Goal: Task Accomplishment & Management: Manage account settings

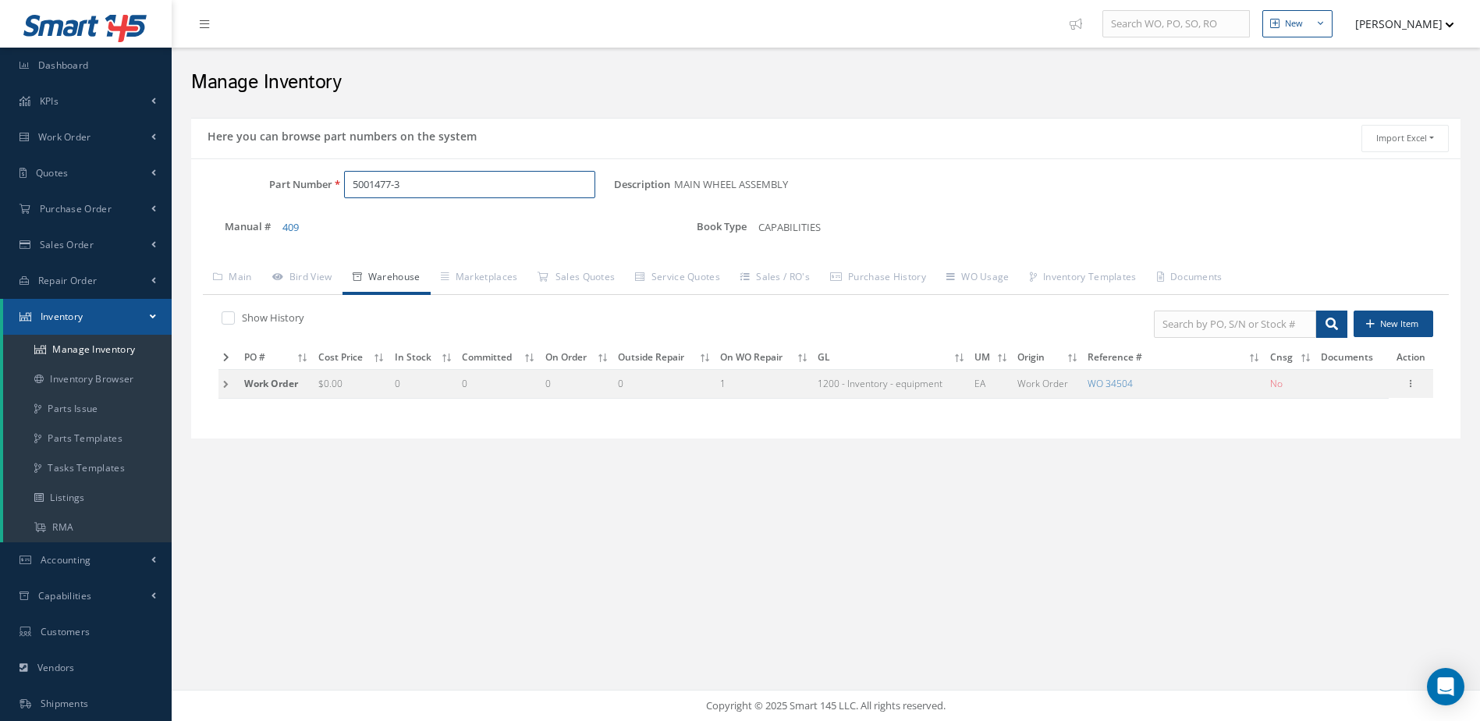
drag, startPoint x: 457, startPoint y: 187, endPoint x: 370, endPoint y: 199, distance: 88.2
click at [370, 199] on div "Part Number 5001477-3" at bounding box center [402, 191] width 423 height 41
type input "5"
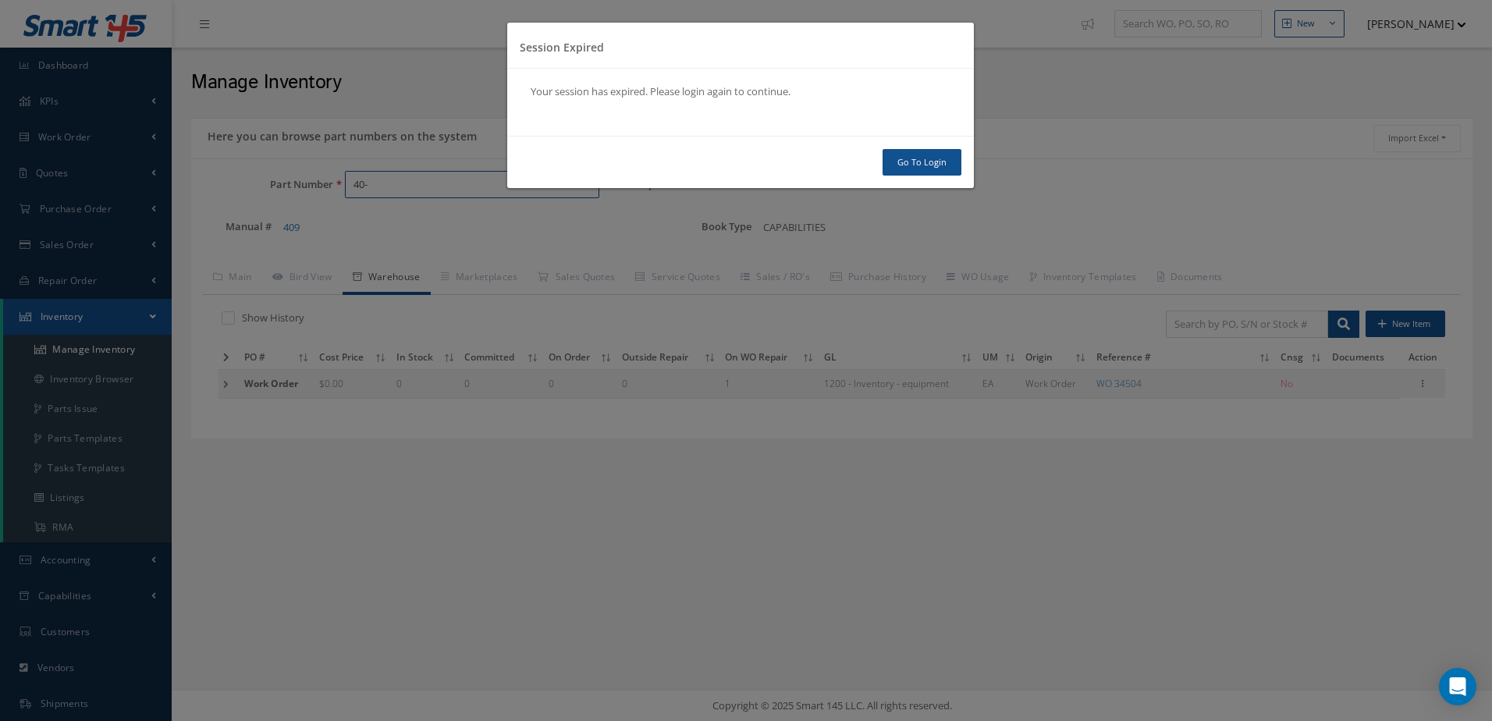
type input "40-"
click at [918, 158] on link "Go To Login" at bounding box center [921, 162] width 79 height 27
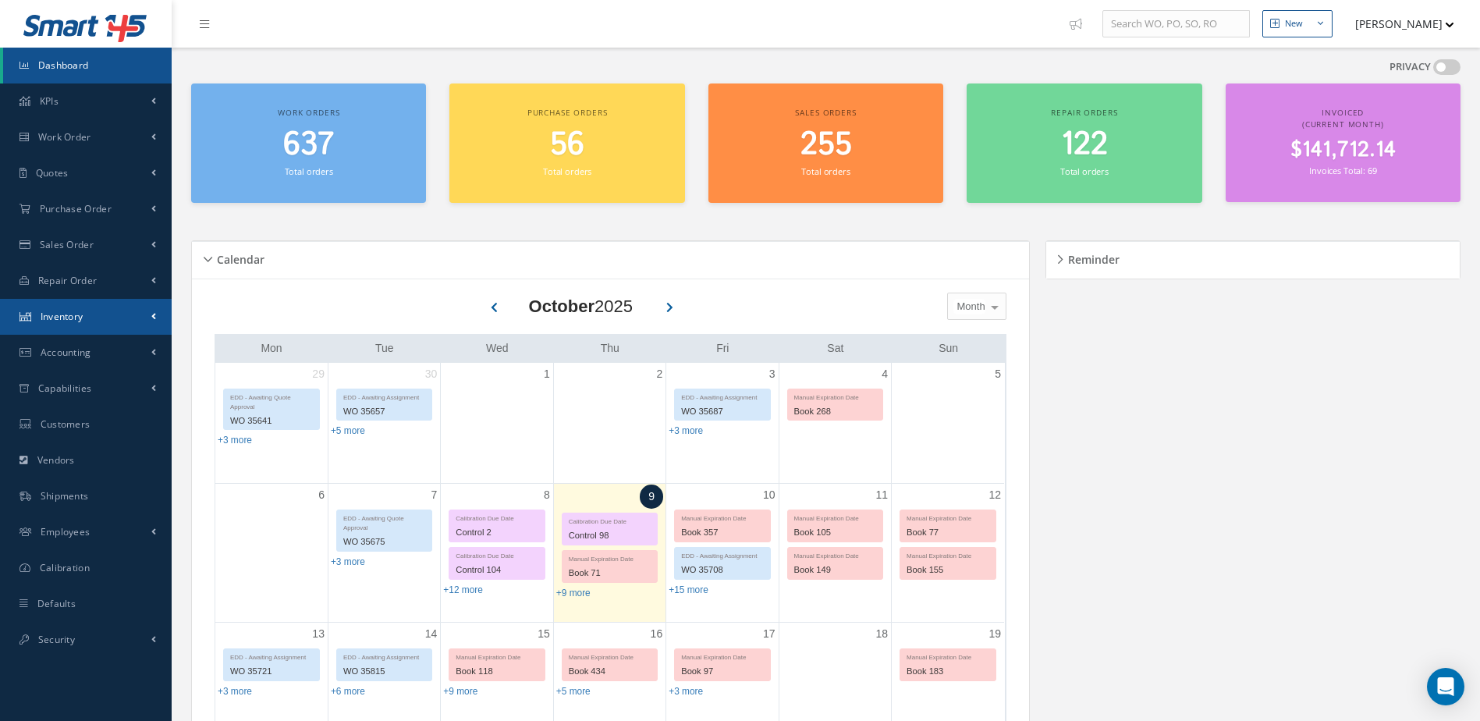
click at [109, 314] on link "Inventory" at bounding box center [86, 317] width 172 height 36
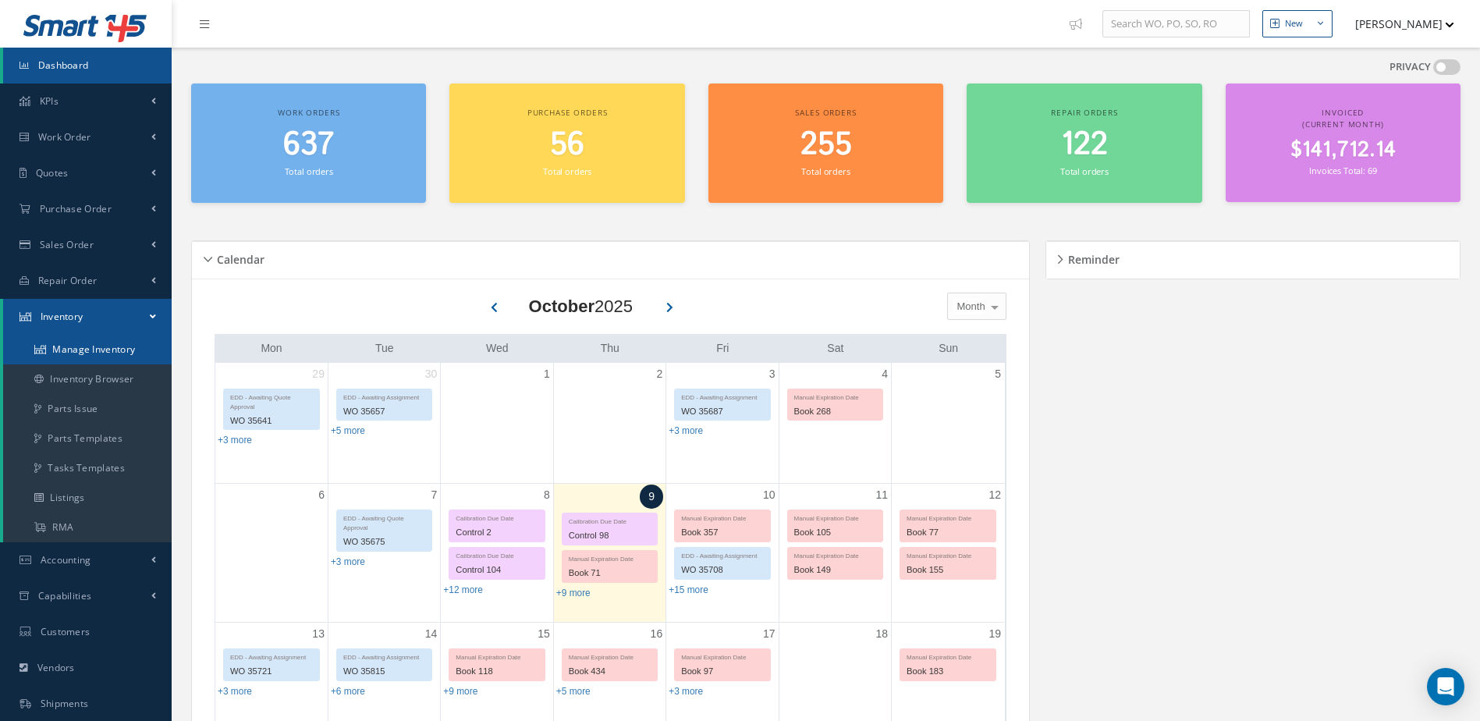
click at [108, 344] on link "Manage Inventory" at bounding box center [87, 350] width 169 height 30
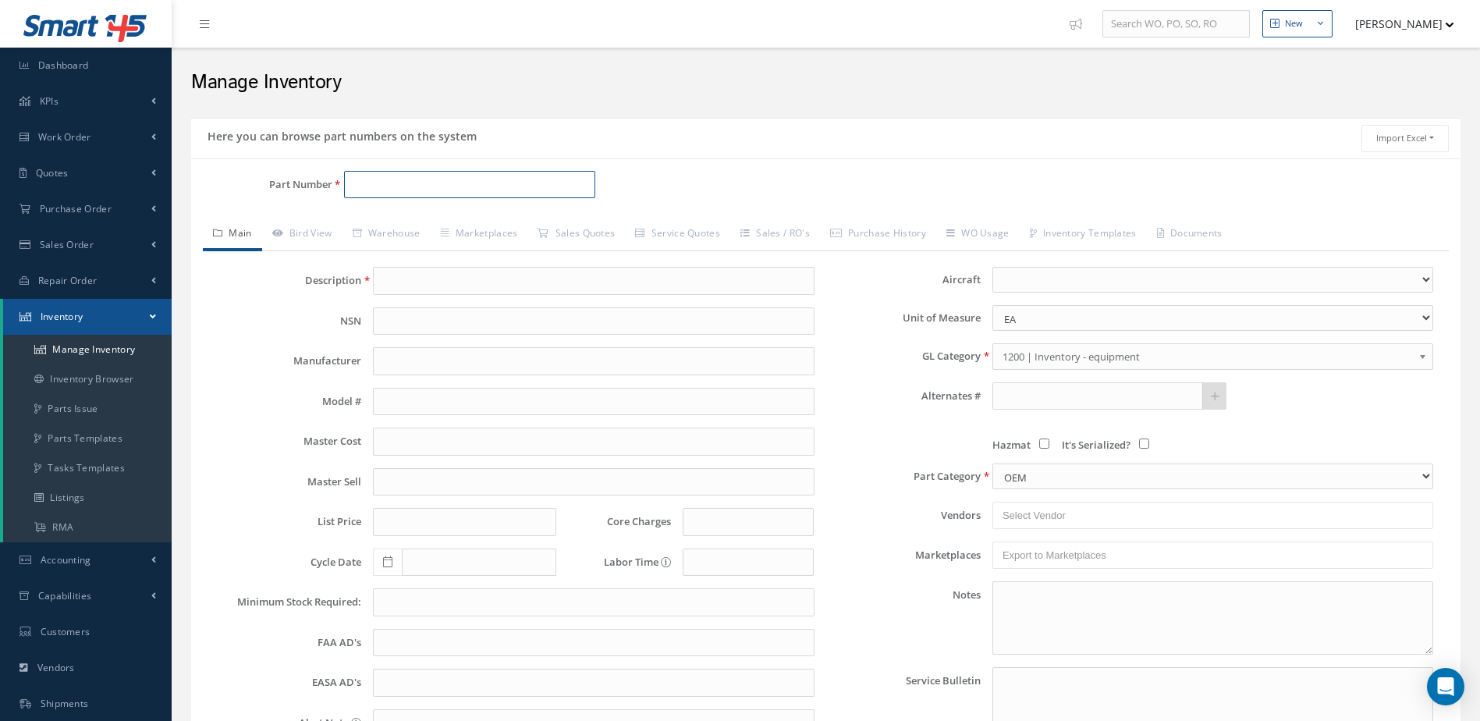
click at [526, 185] on input "Part Number" at bounding box center [470, 185] width 252 height 28
type input "40-204"
click at [526, 221] on span "NOSE WHEEL ASSEMBLY" at bounding box center [606, 225] width 234 height 16
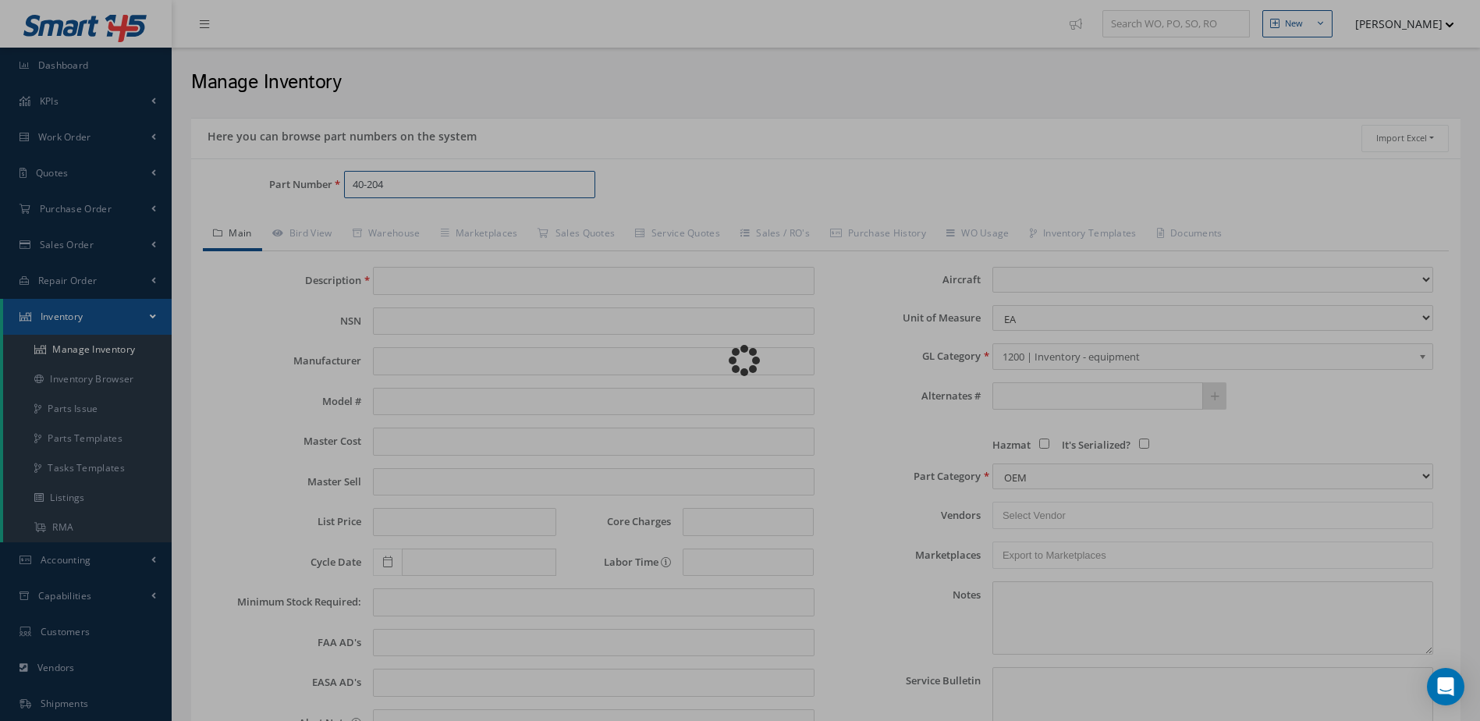
type input "NOSE WHEEL ASSEMBLY"
type input "CLEVELAND"
type input "0.00"
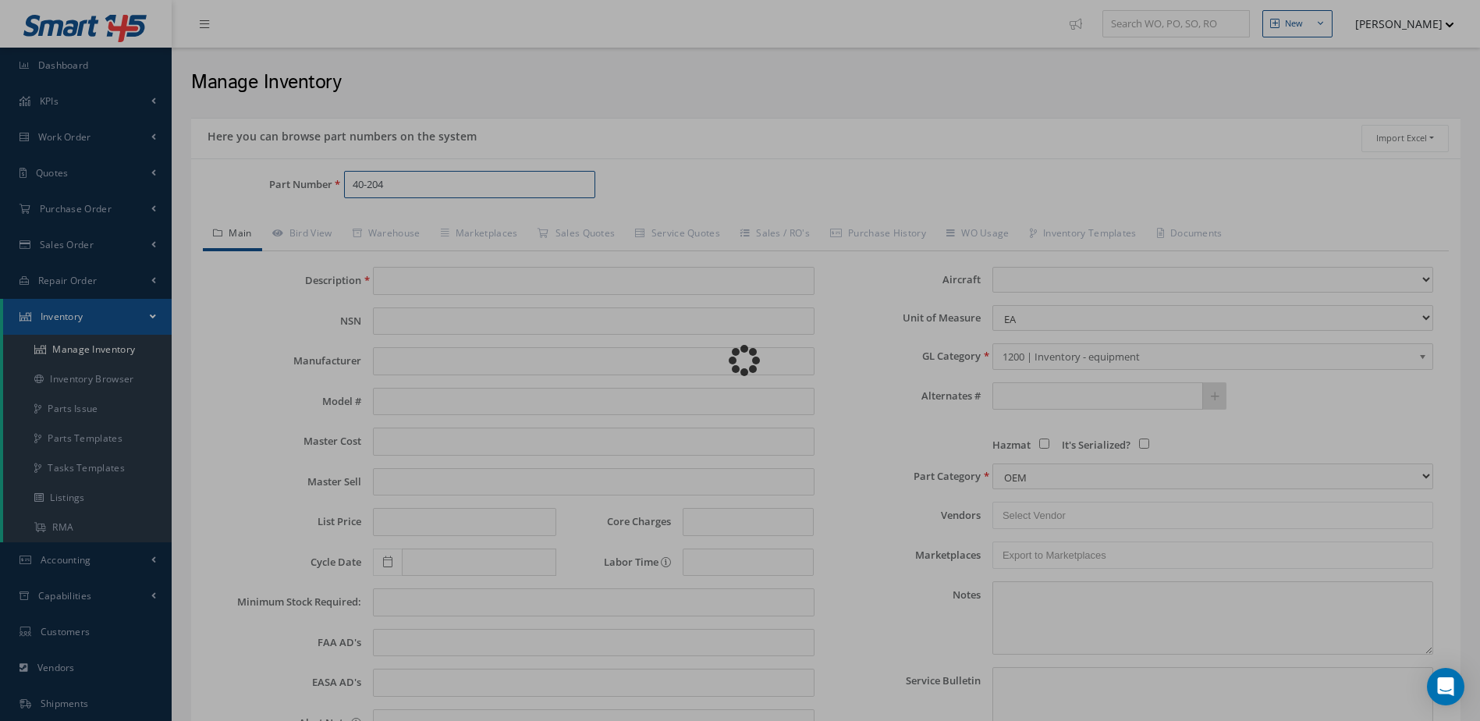
type input "0.00"
select select
type textarea "APRIL 2025 STANDARD OH COST WITH TIRE 265K08-1 $1,650.00 STANDARD OH COST NO TI…"
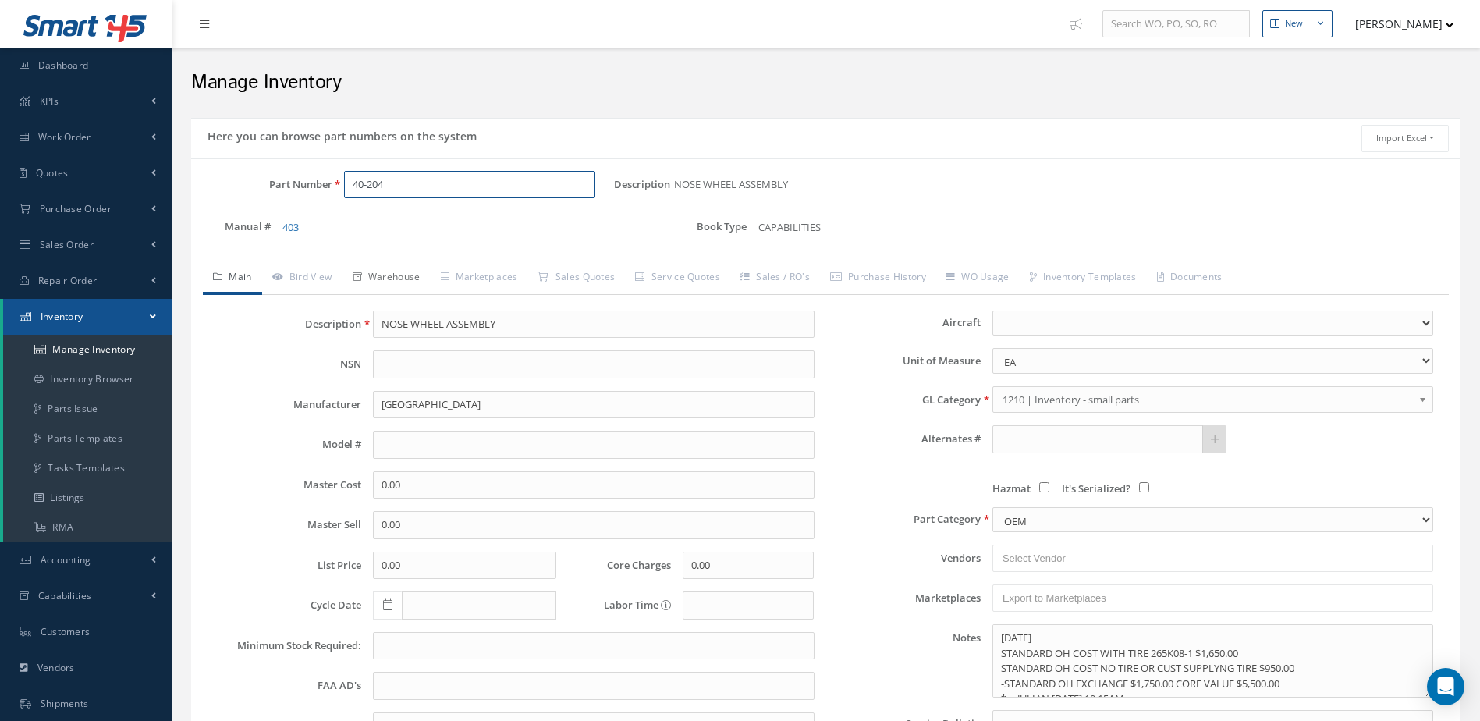
type input "40-204"
click at [414, 272] on link "Warehouse" at bounding box center [387, 278] width 88 height 33
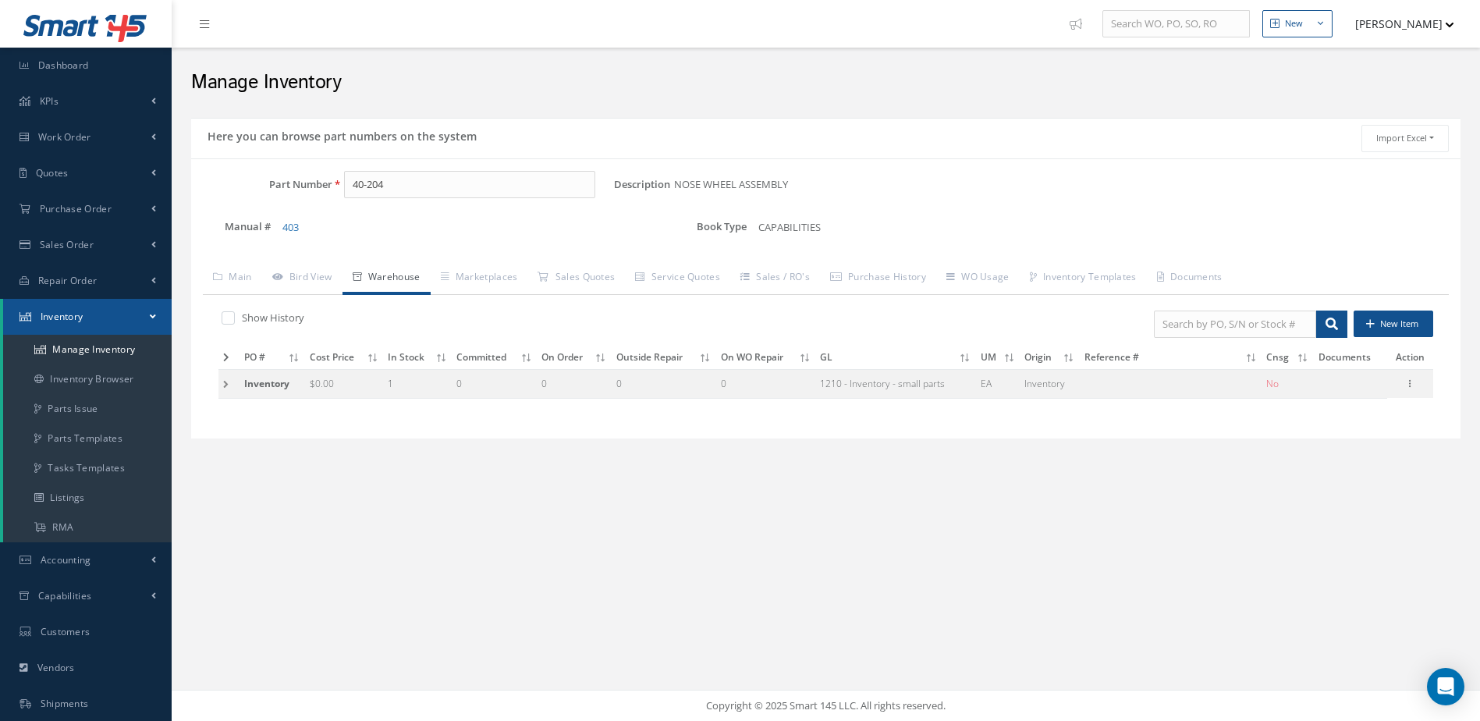
click at [222, 385] on td at bounding box center [228, 384] width 21 height 29
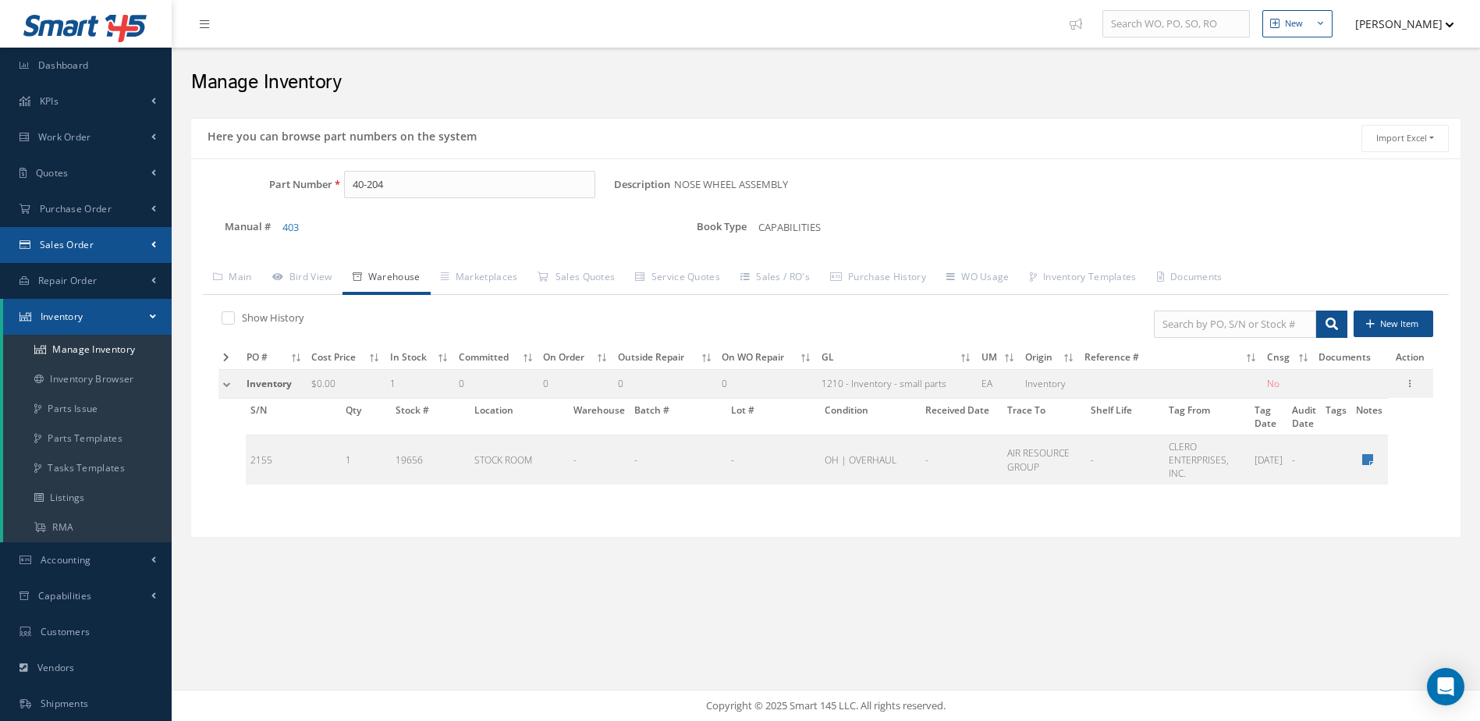
click at [108, 239] on link "Sales Order" at bounding box center [86, 245] width 172 height 36
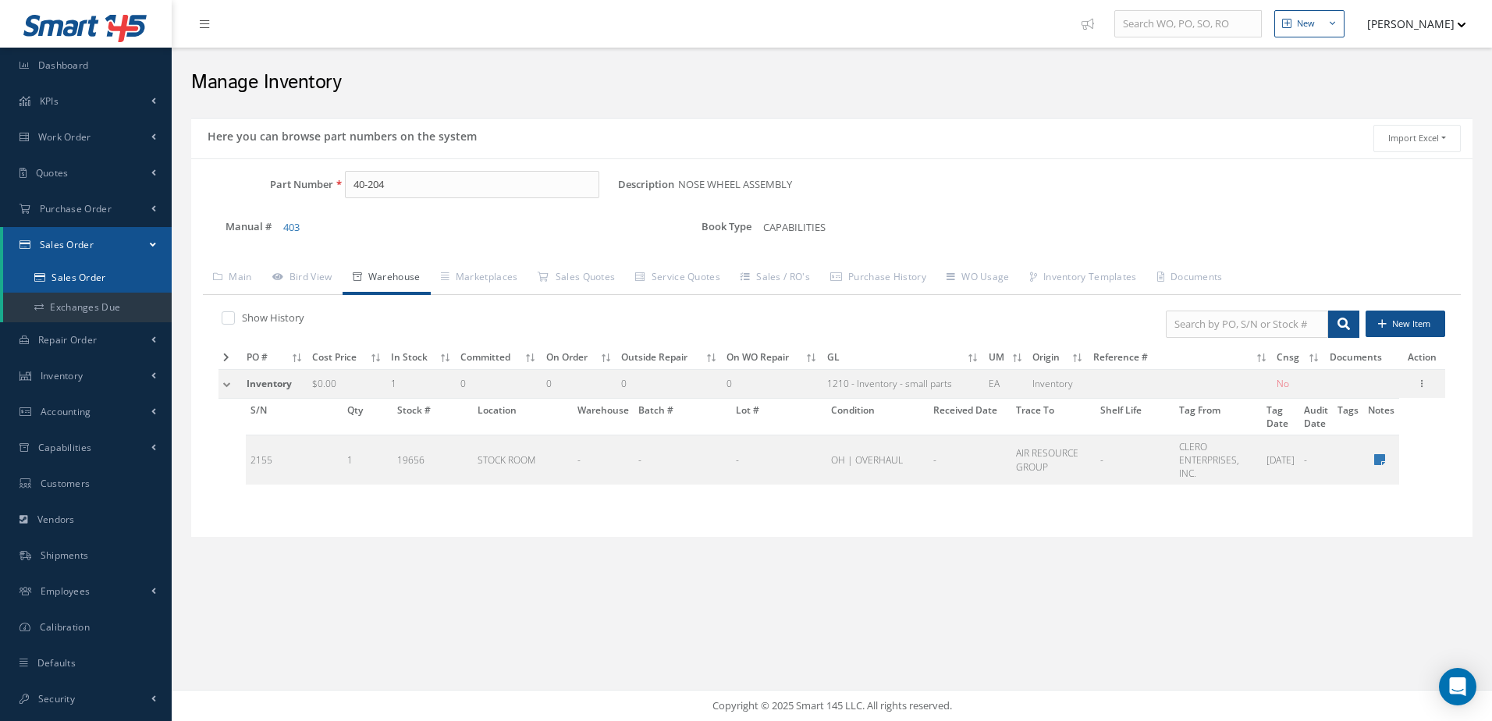
click at [98, 275] on link "Sales Order" at bounding box center [87, 278] width 169 height 30
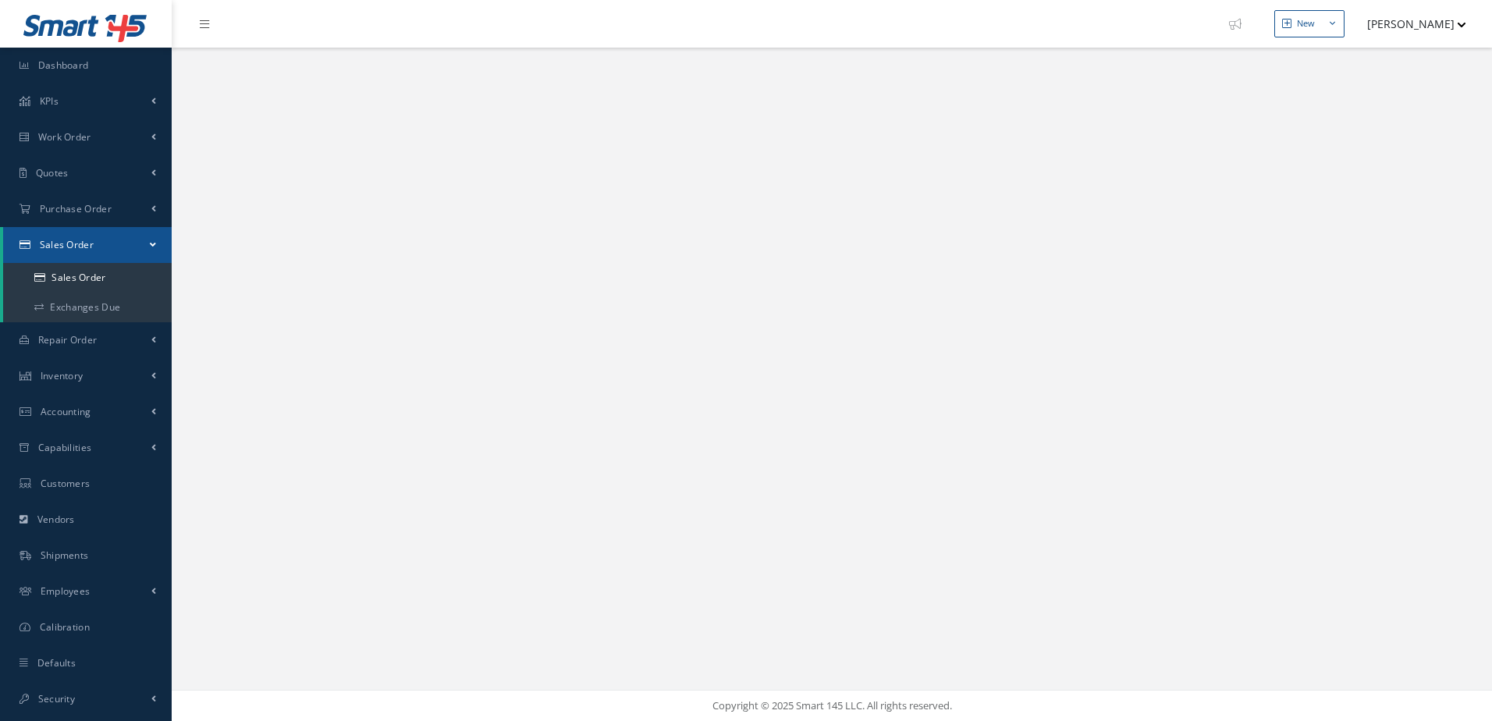
select select "25"
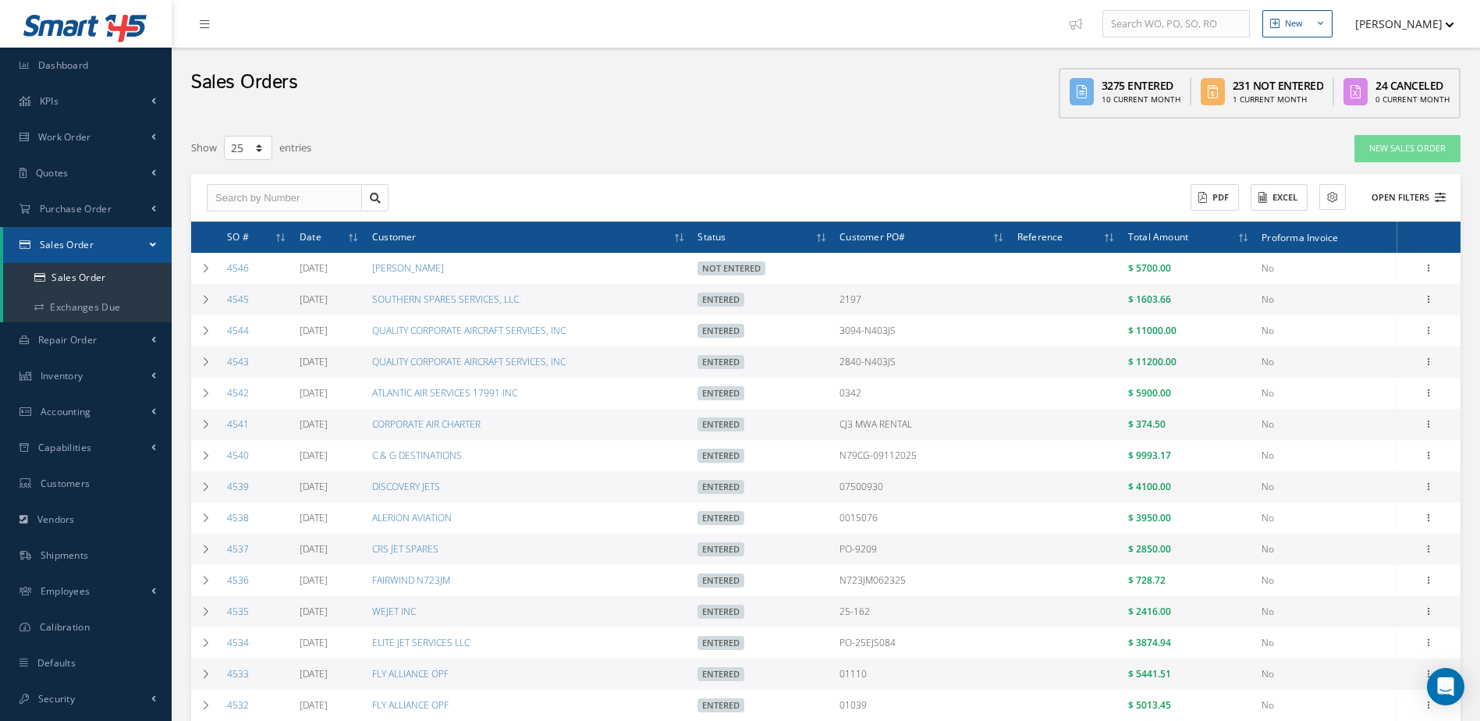
click at [1444, 201] on icon at bounding box center [1440, 197] width 11 height 11
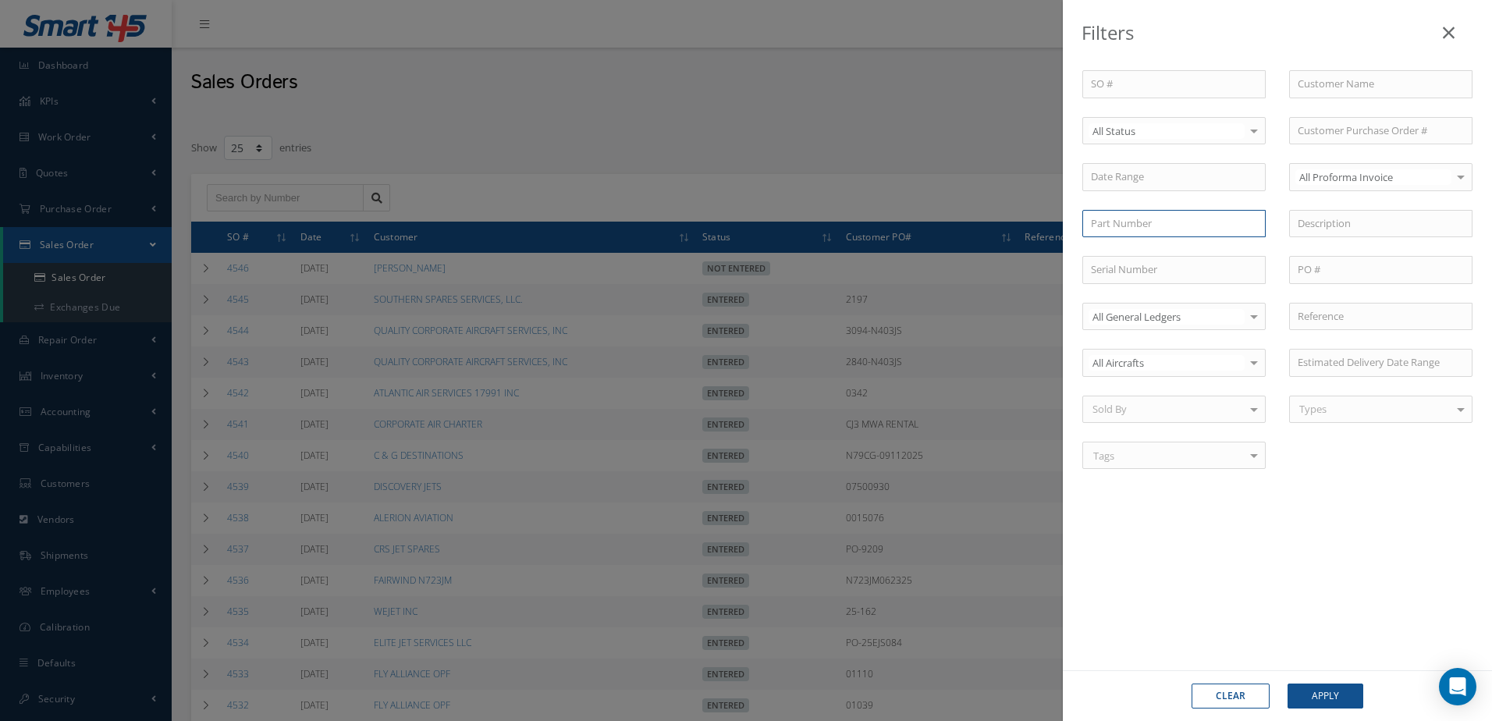
click at [1226, 229] on input "text" at bounding box center [1173, 224] width 183 height 28
type input "2-1661"
click at [1181, 251] on div "2-1661" at bounding box center [1174, 251] width 166 height 16
click at [1310, 697] on button "Apply" at bounding box center [1325, 696] width 76 height 25
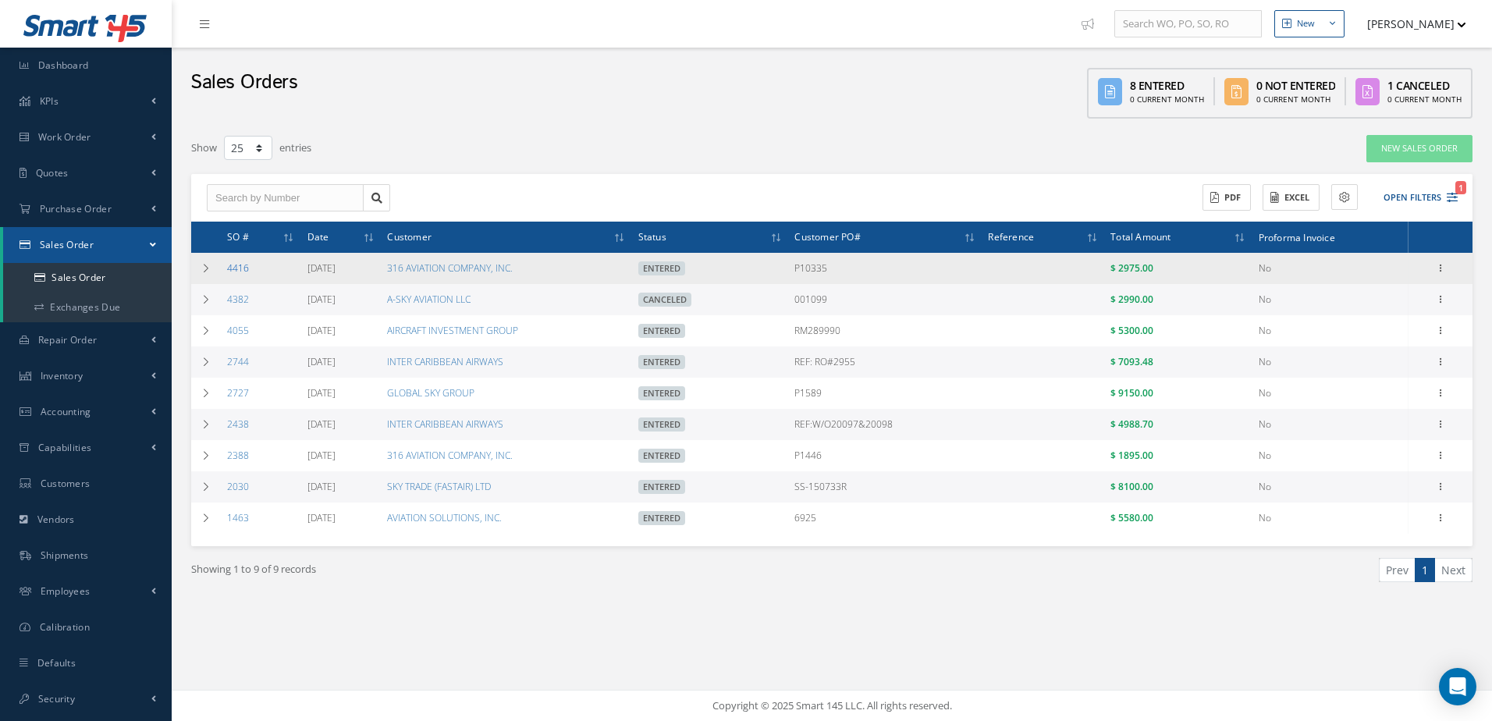
click at [243, 263] on link "4416" at bounding box center [238, 267] width 22 height 13
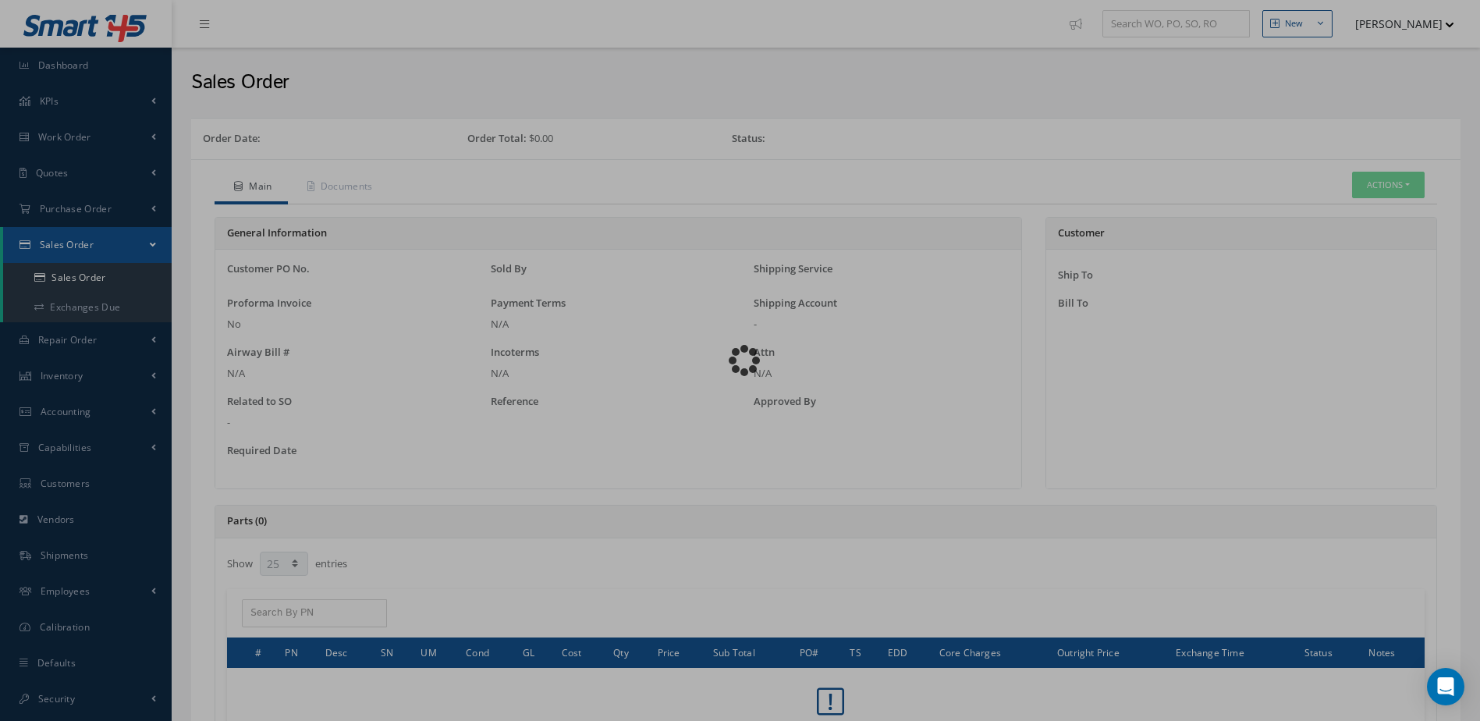
select select "25"
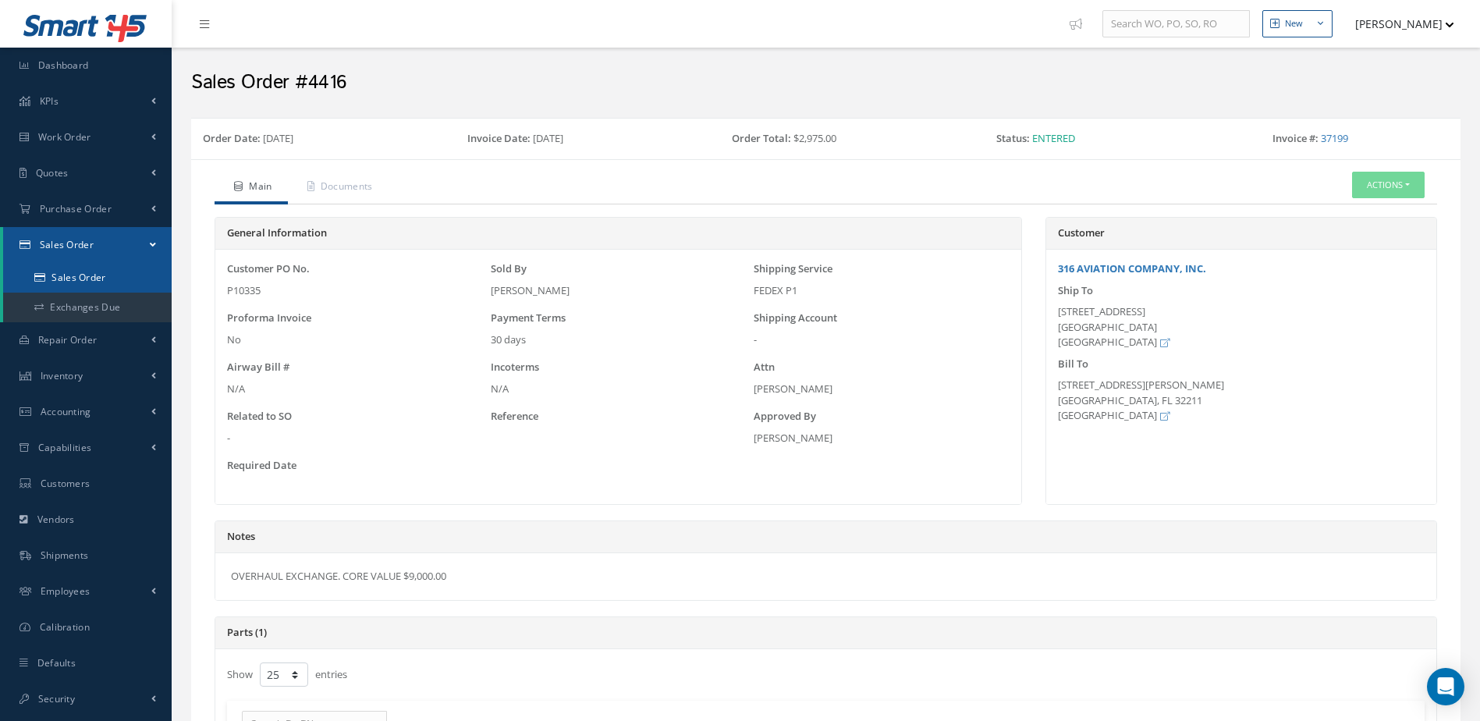
click at [99, 274] on link "Sales Order" at bounding box center [87, 278] width 169 height 30
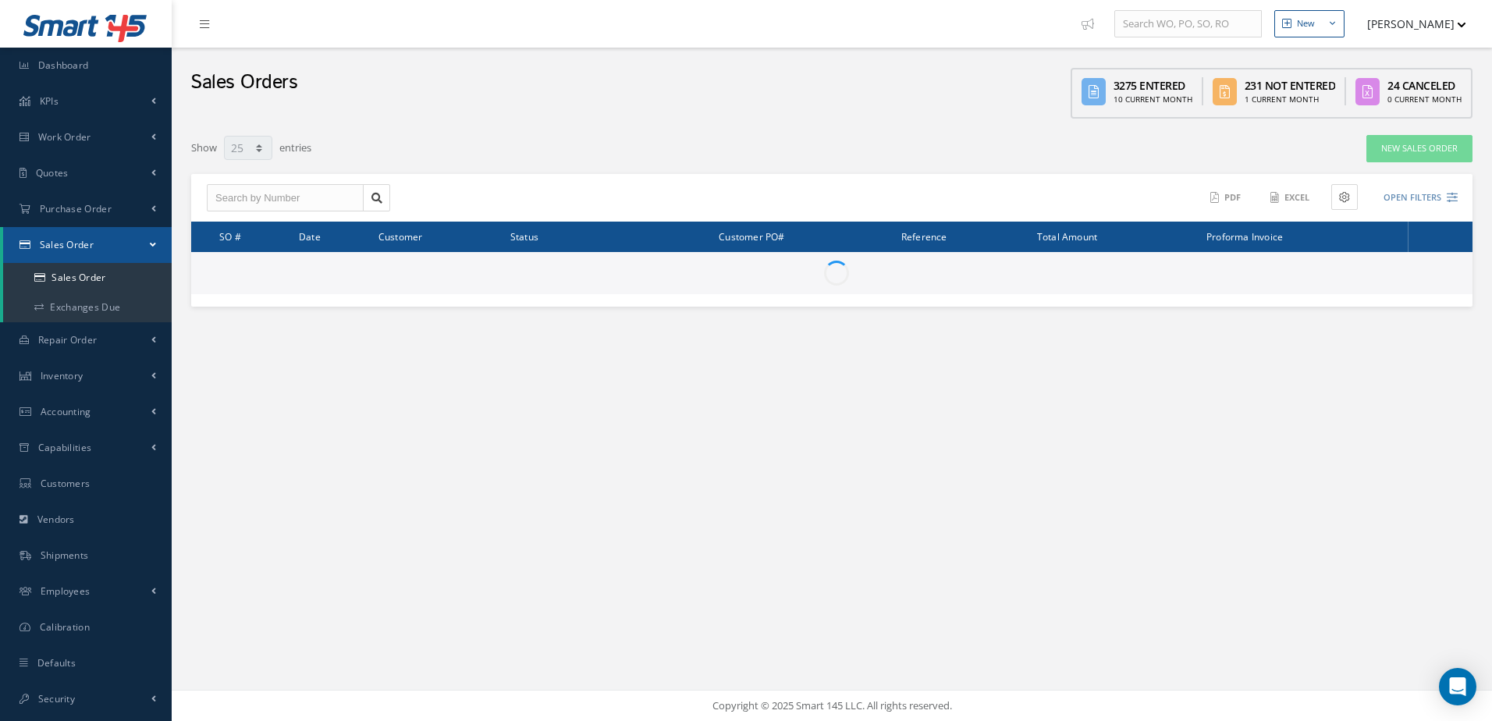
select select "25"
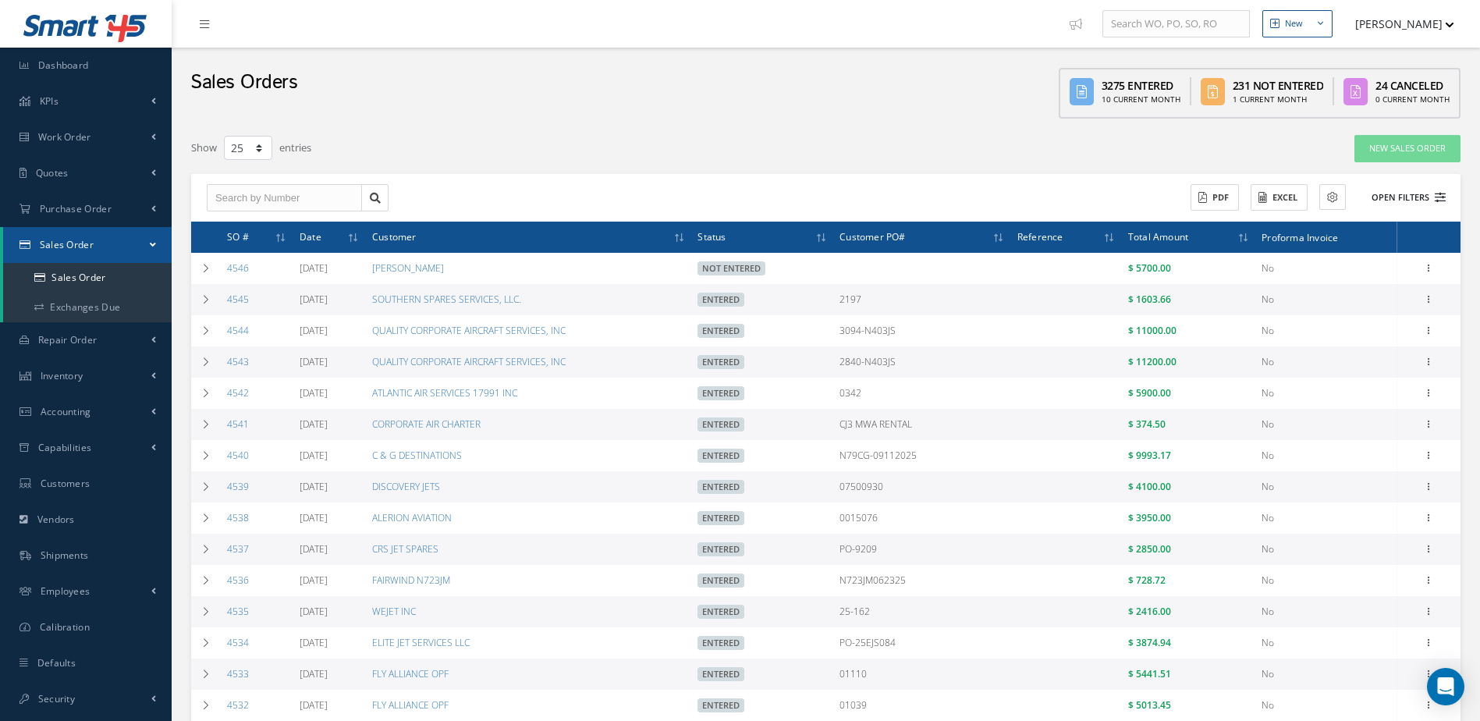
click at [1436, 195] on icon at bounding box center [1440, 197] width 11 height 11
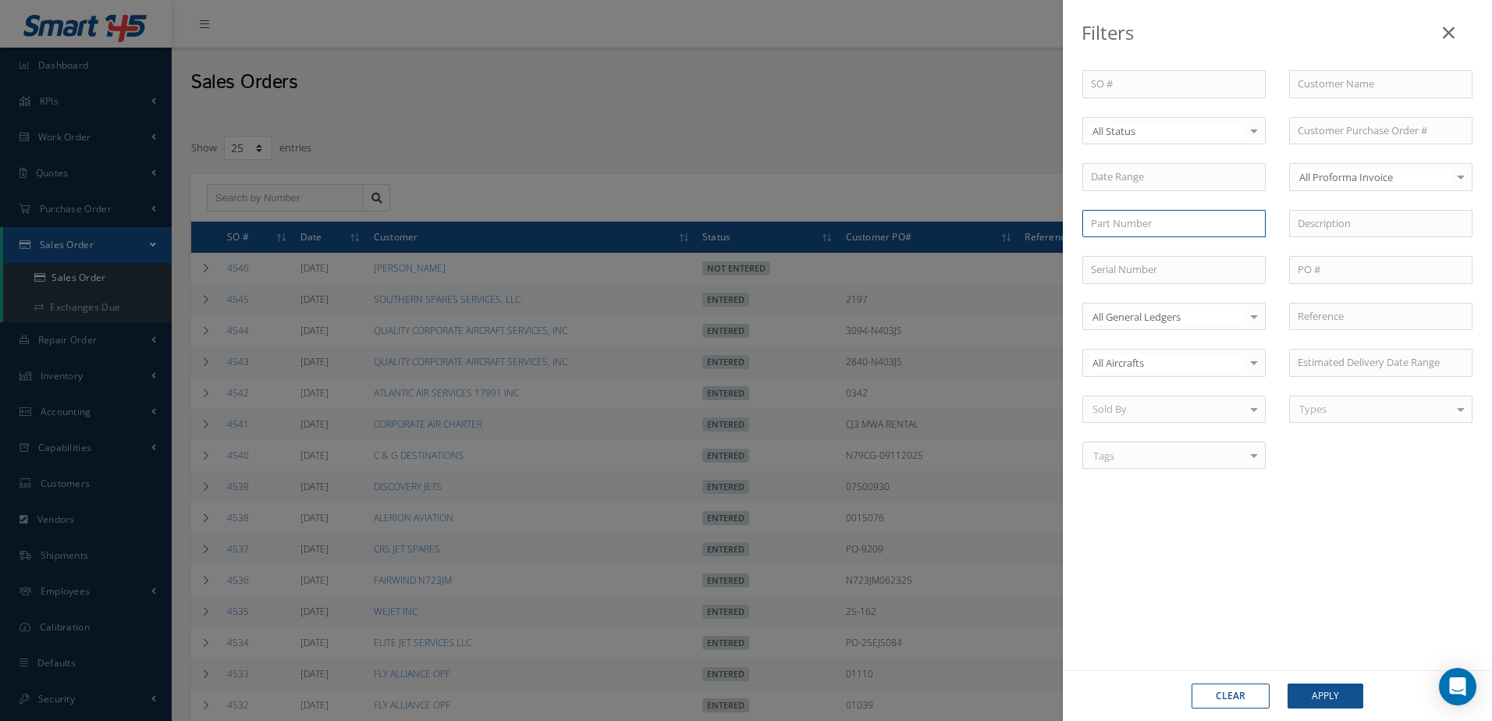
click at [1167, 218] on input "text" at bounding box center [1173, 224] width 183 height 28
type input "2-1522-1"
click at [1161, 242] on div "2-1522-1" at bounding box center [1174, 251] width 182 height 28
click at [1342, 690] on button "Apply" at bounding box center [1325, 696] width 76 height 25
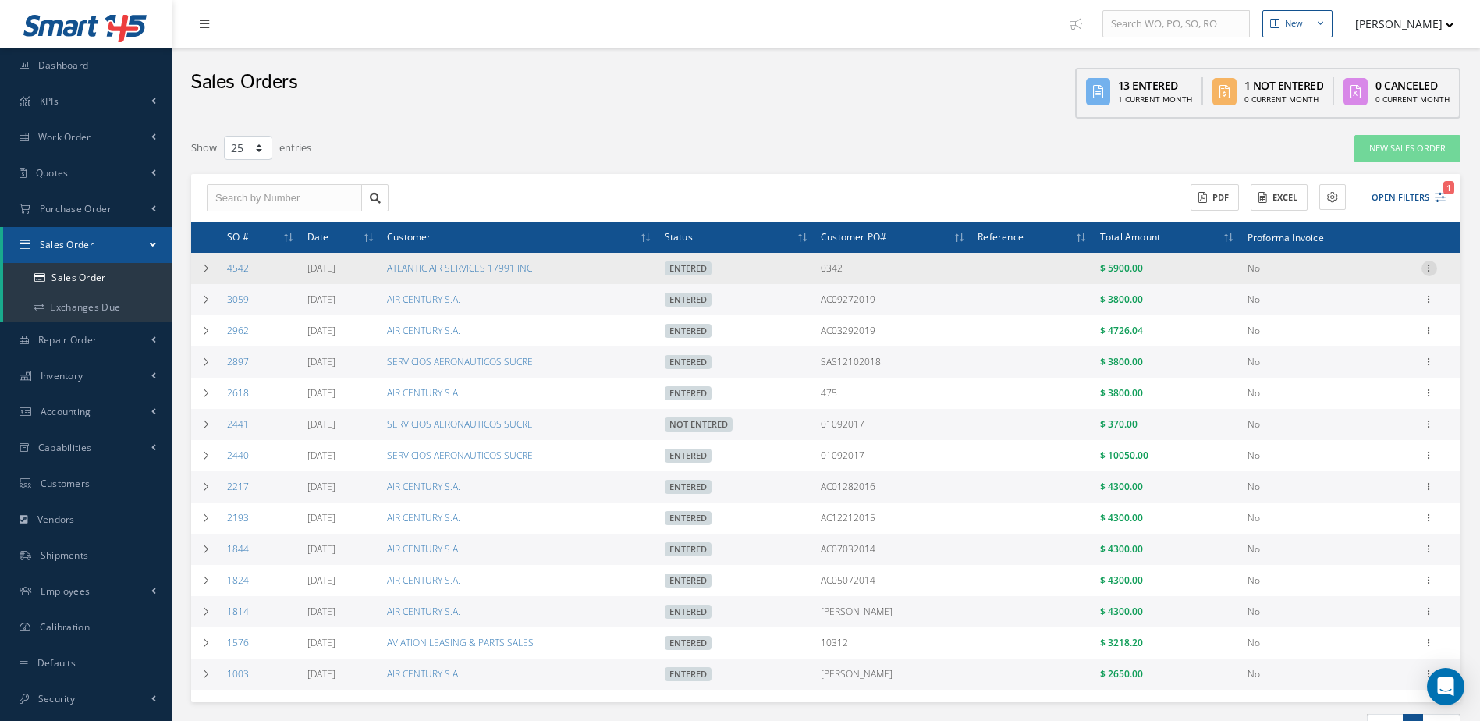
click at [1429, 267] on icon at bounding box center [1430, 267] width 16 height 12
click at [1361, 313] on link "Edit" at bounding box center [1357, 311] width 123 height 20
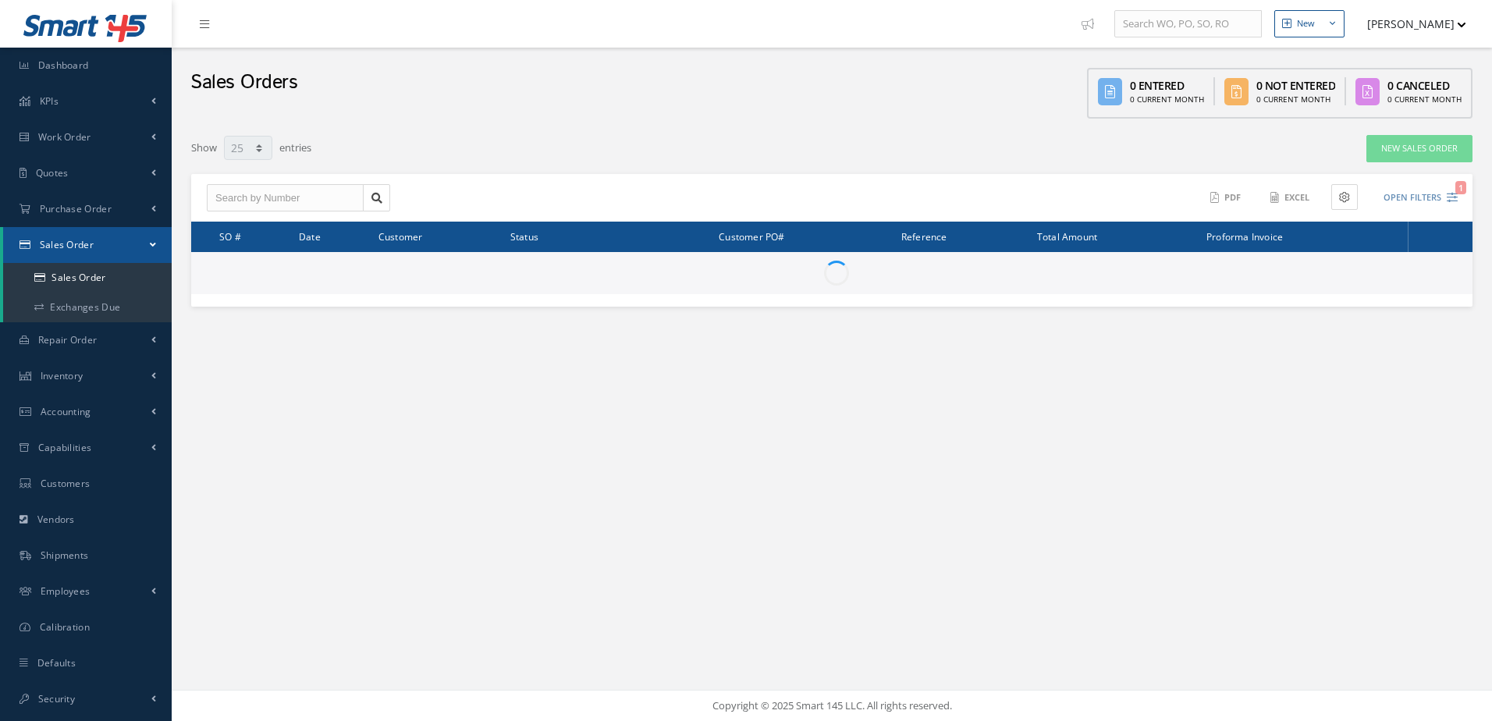
select select "25"
